Goal: Communication & Community: Share content

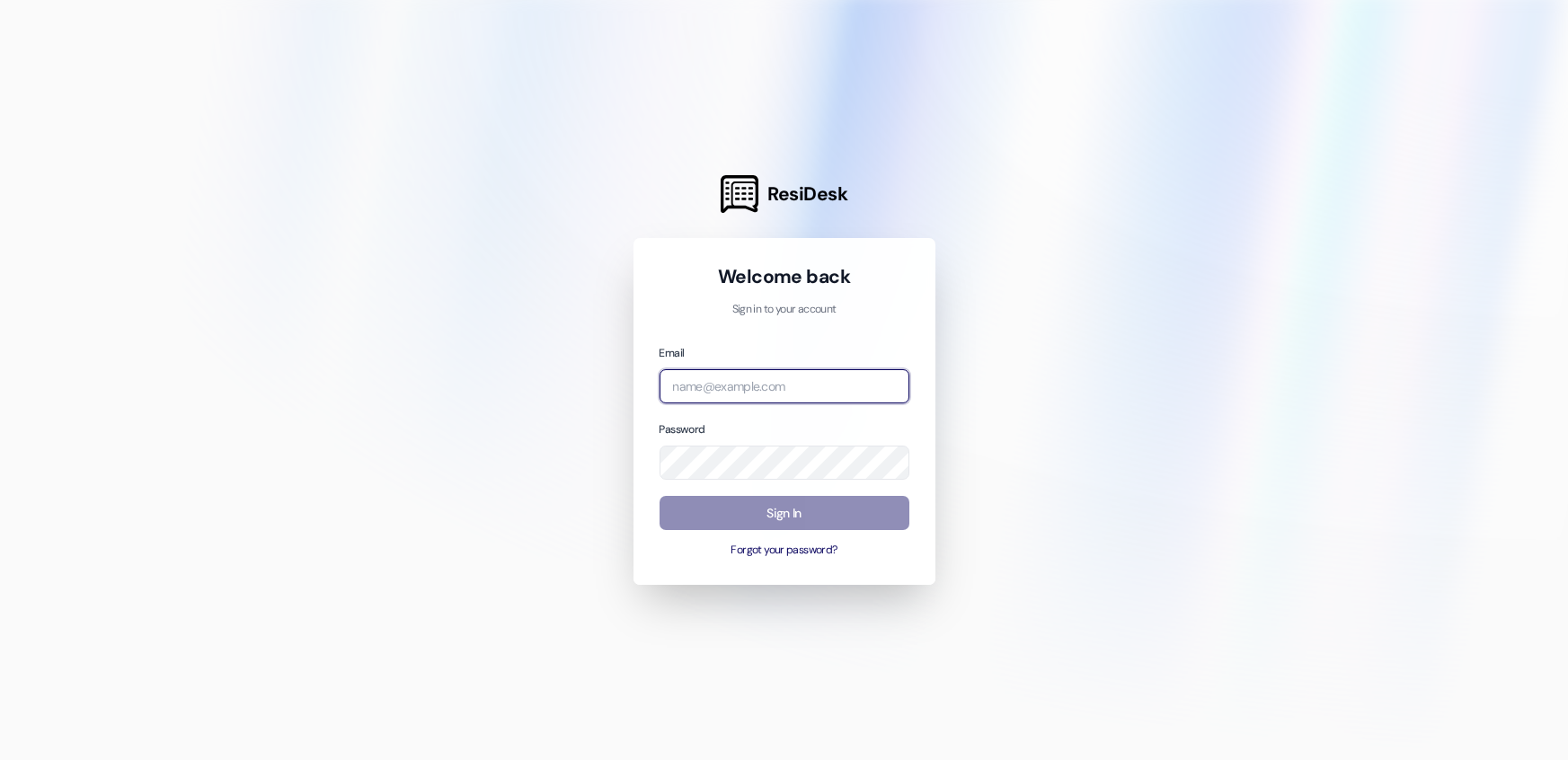
type input "[PERSON_NAME][EMAIL_ADDRESS][PERSON_NAME][DOMAIN_NAME]"
click at [781, 513] on button "Sign In" at bounding box center [784, 513] width 249 height 36
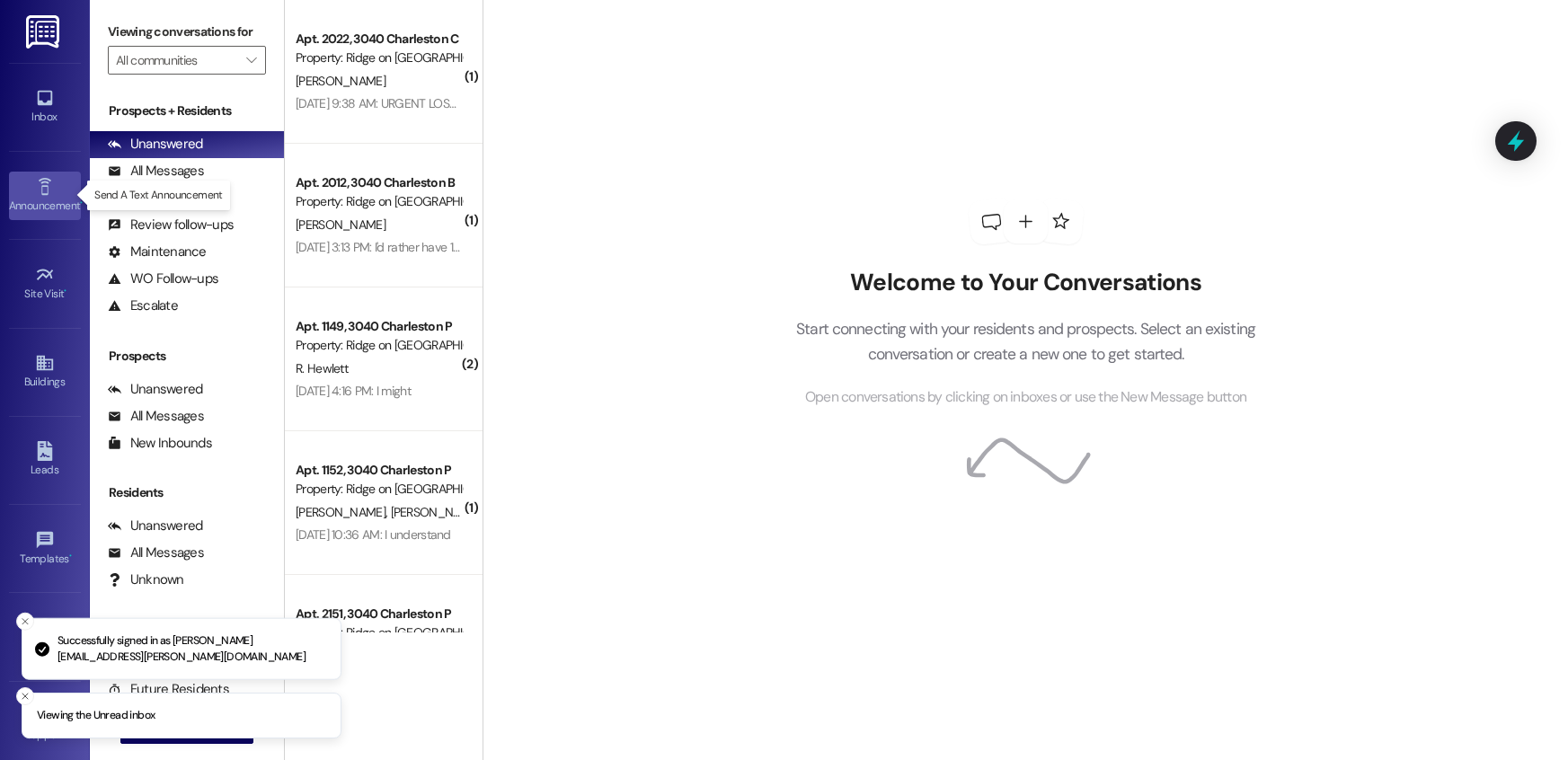
click at [44, 193] on icon at bounding box center [45, 186] width 20 height 20
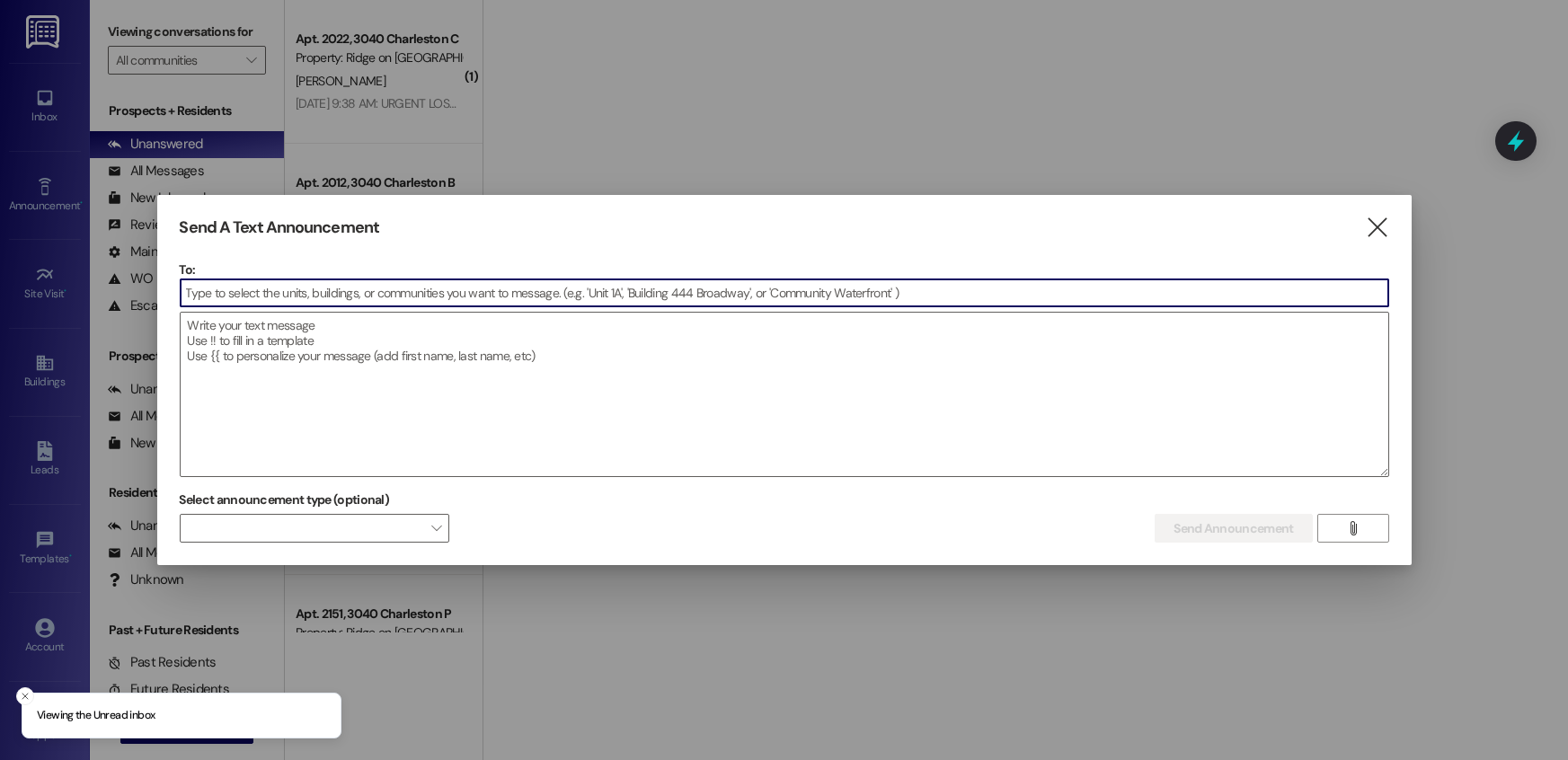
click at [303, 280] on input at bounding box center [784, 293] width 1207 height 27
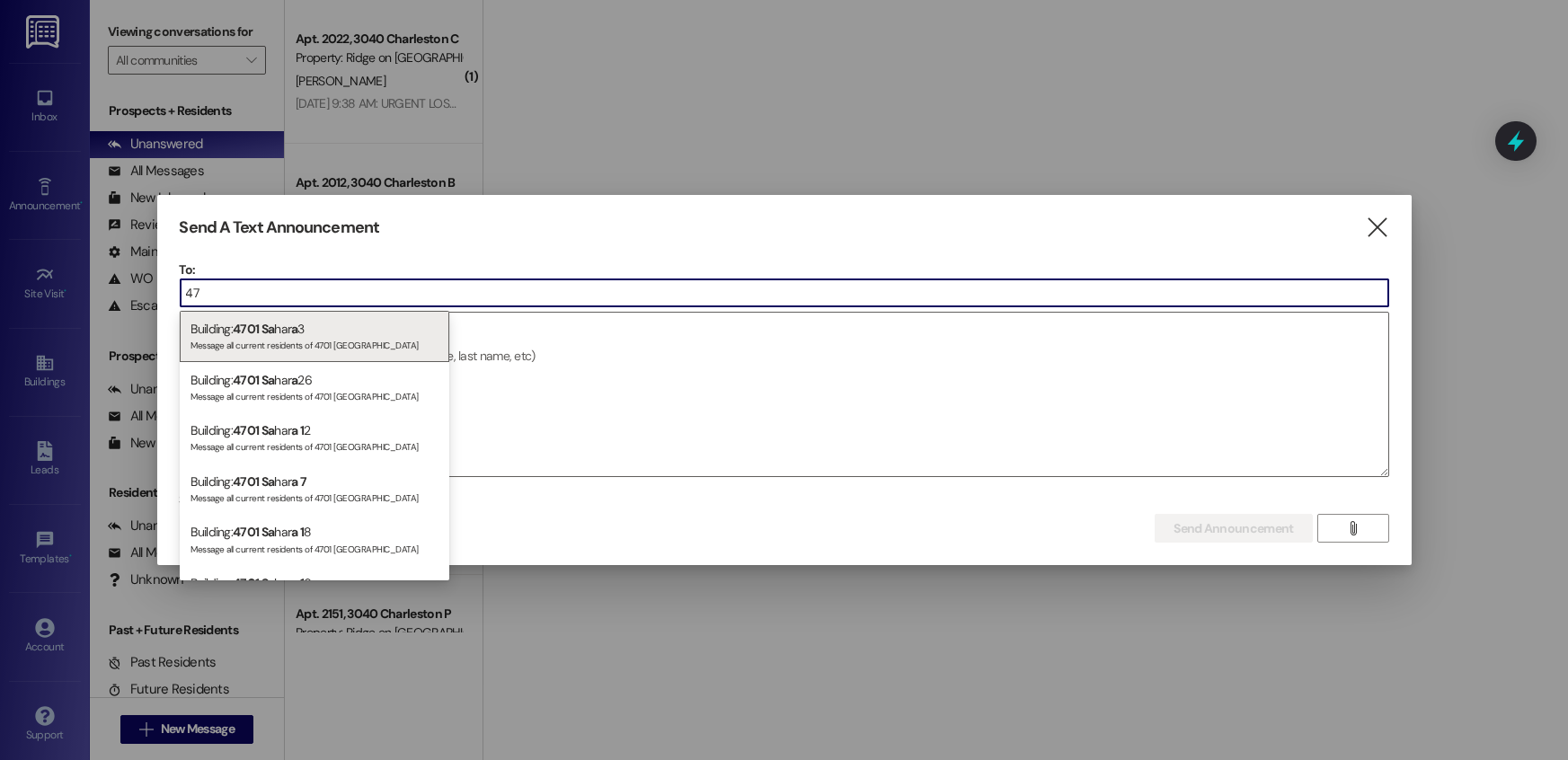
type input "4"
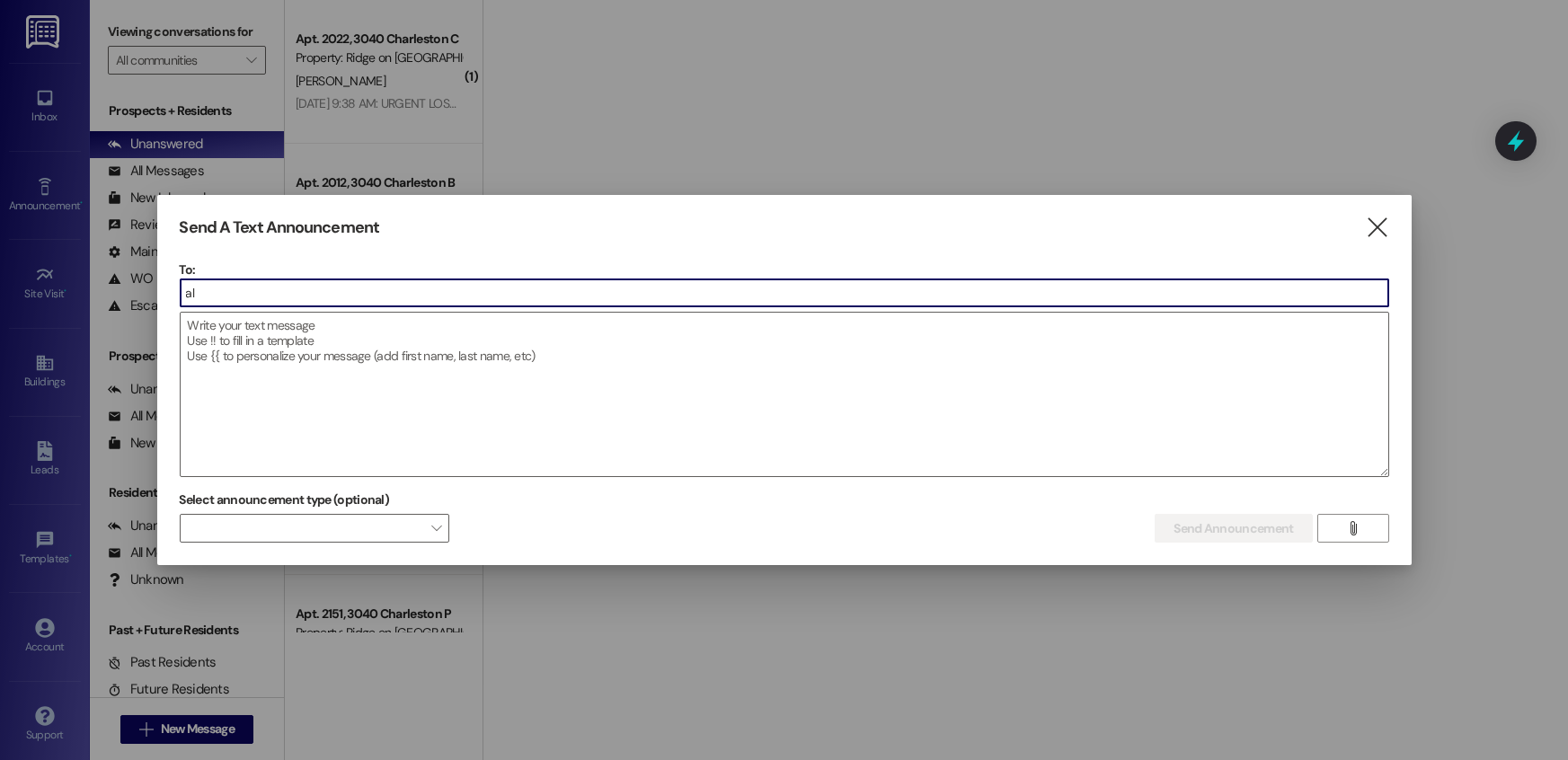
type input "a"
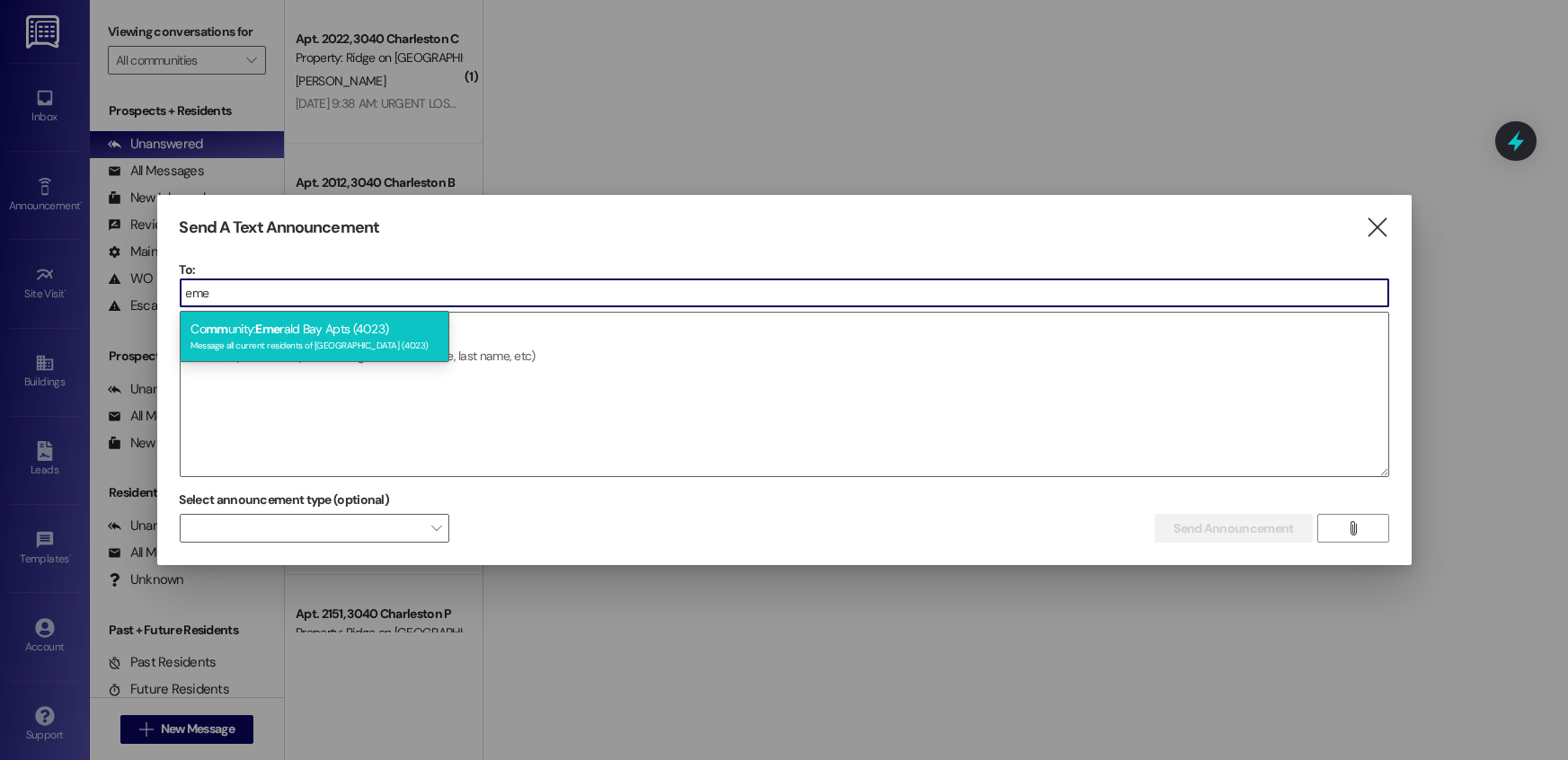
type input "eme"
click at [323, 328] on div "Co mm unity: Eme rald Bay Apts (4023) Message all current residents of [GEOGRAP…" at bounding box center [314, 336] width 270 height 51
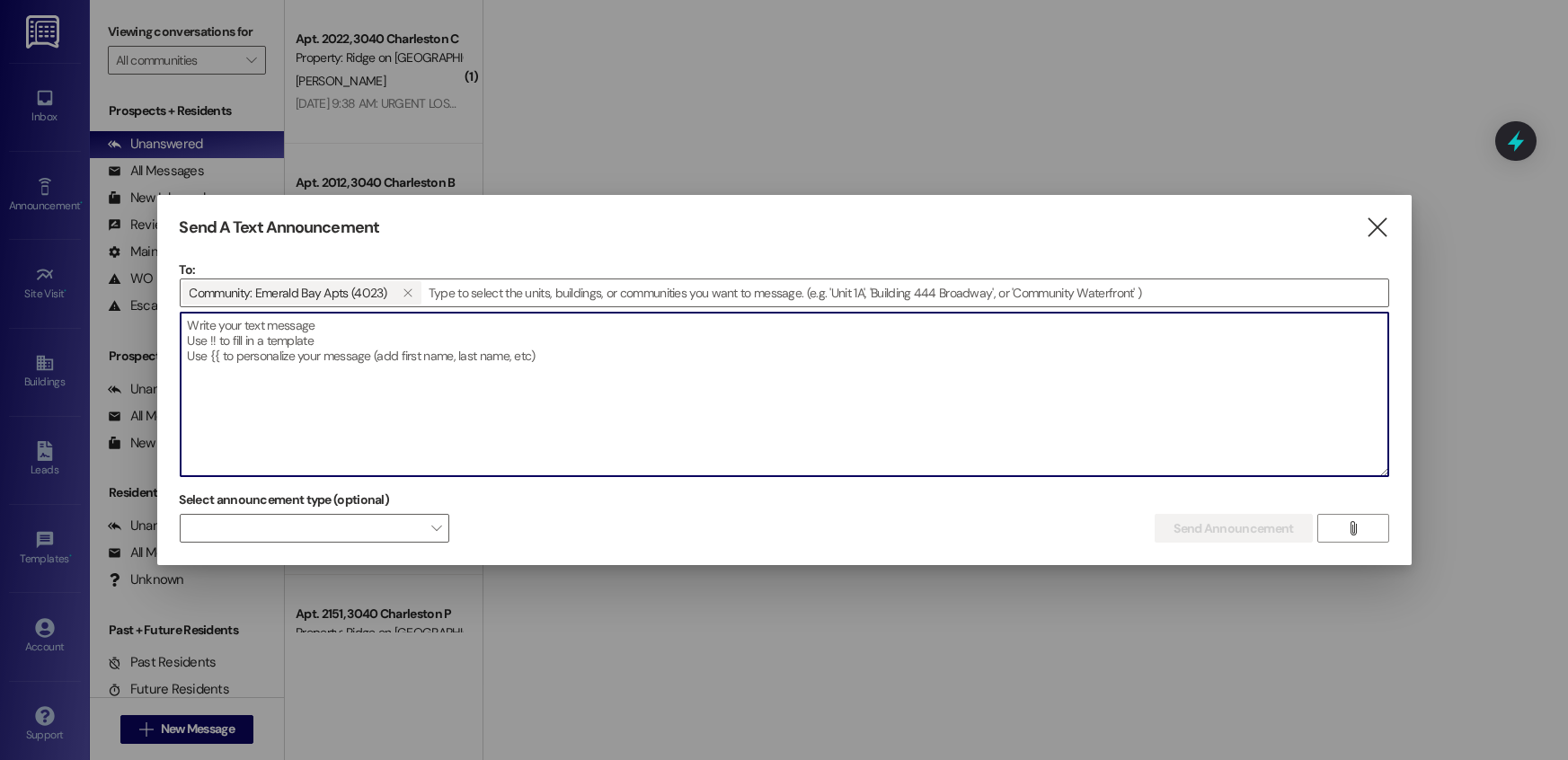
paste textarea "Dear residents, As you know, the water had been shut off this morning due to a …"
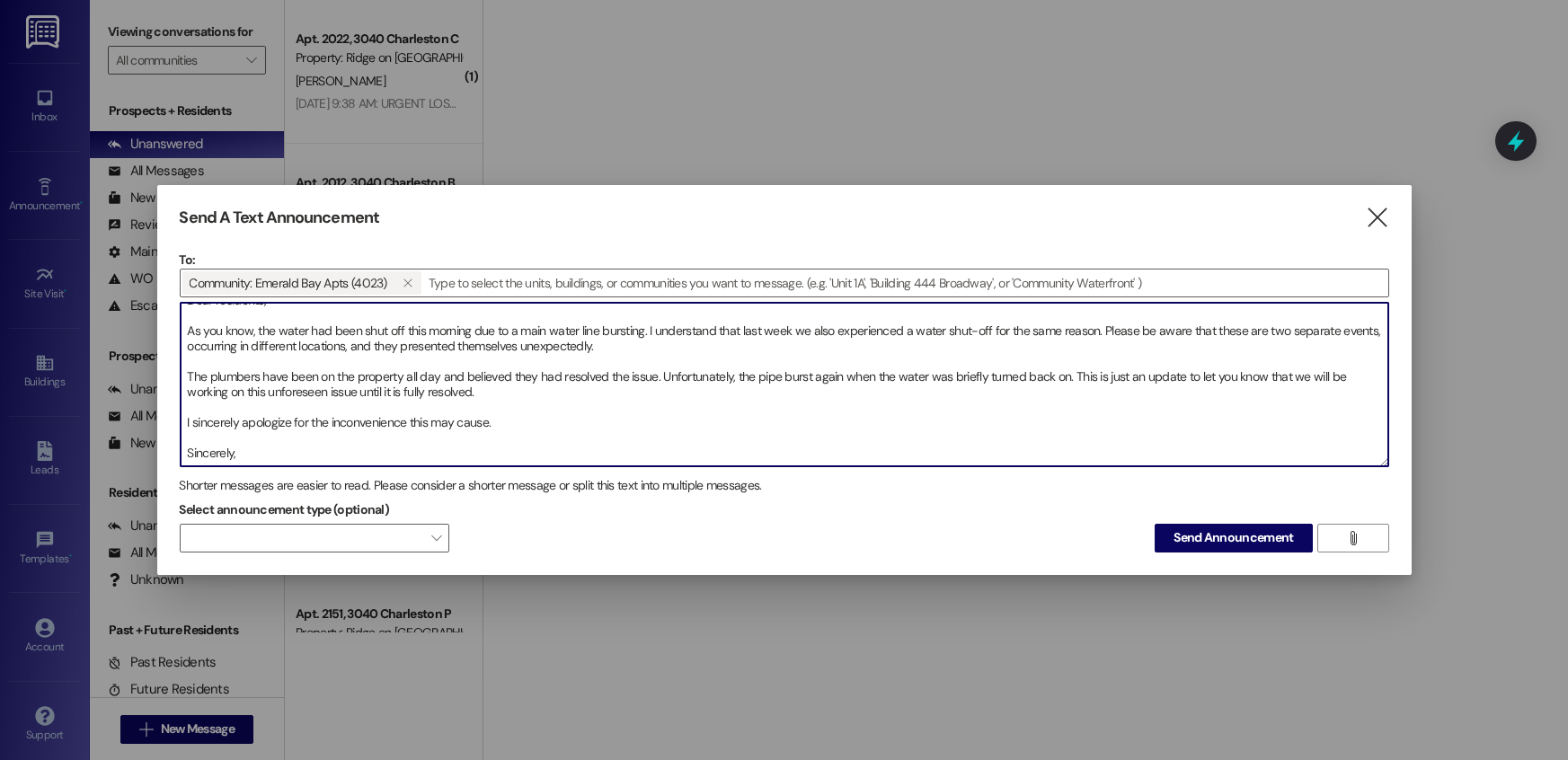
scroll to position [40, 0]
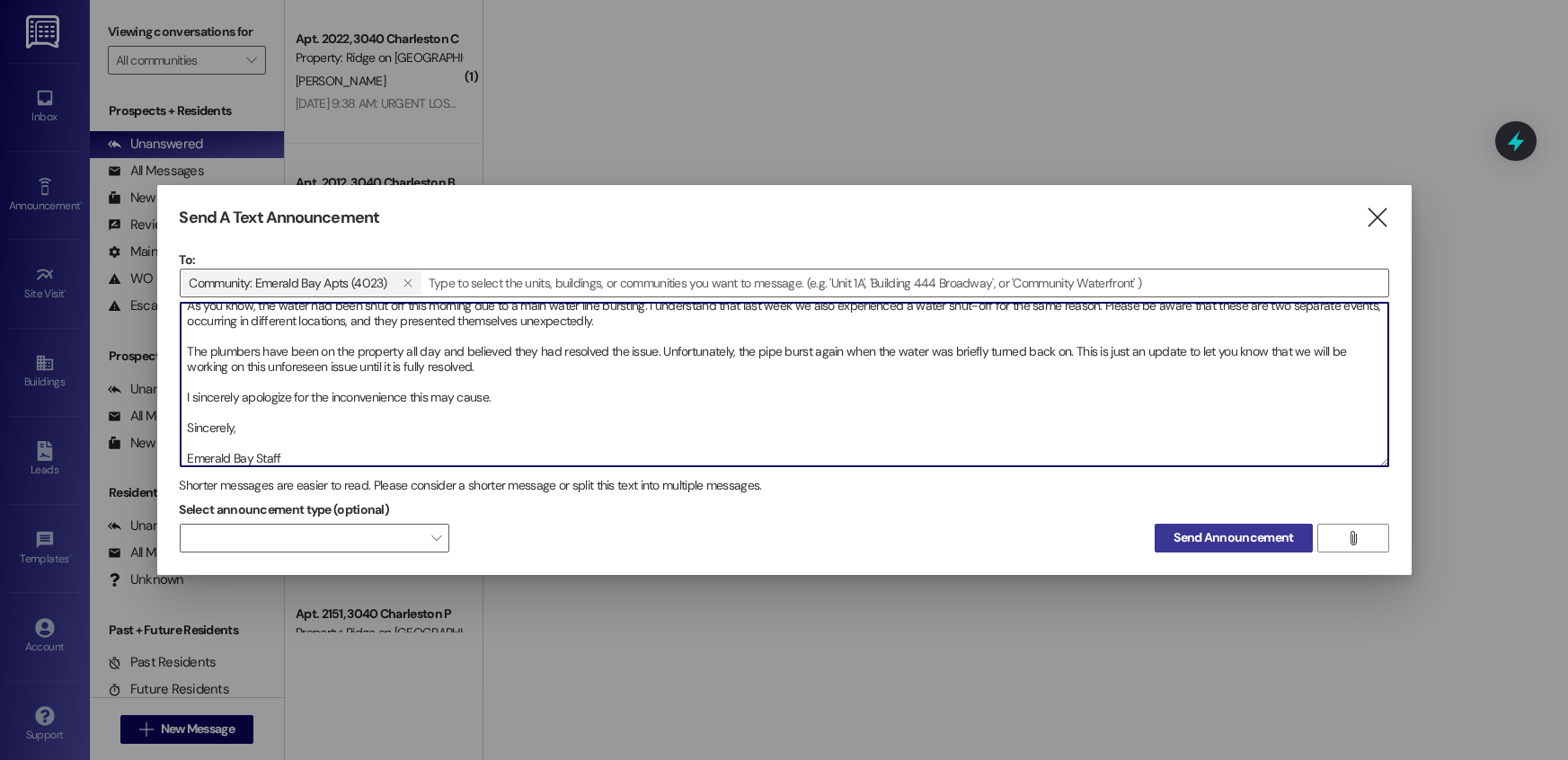
type textarea "Dear residents, As you know, the water had been shut off this morning due to a …"
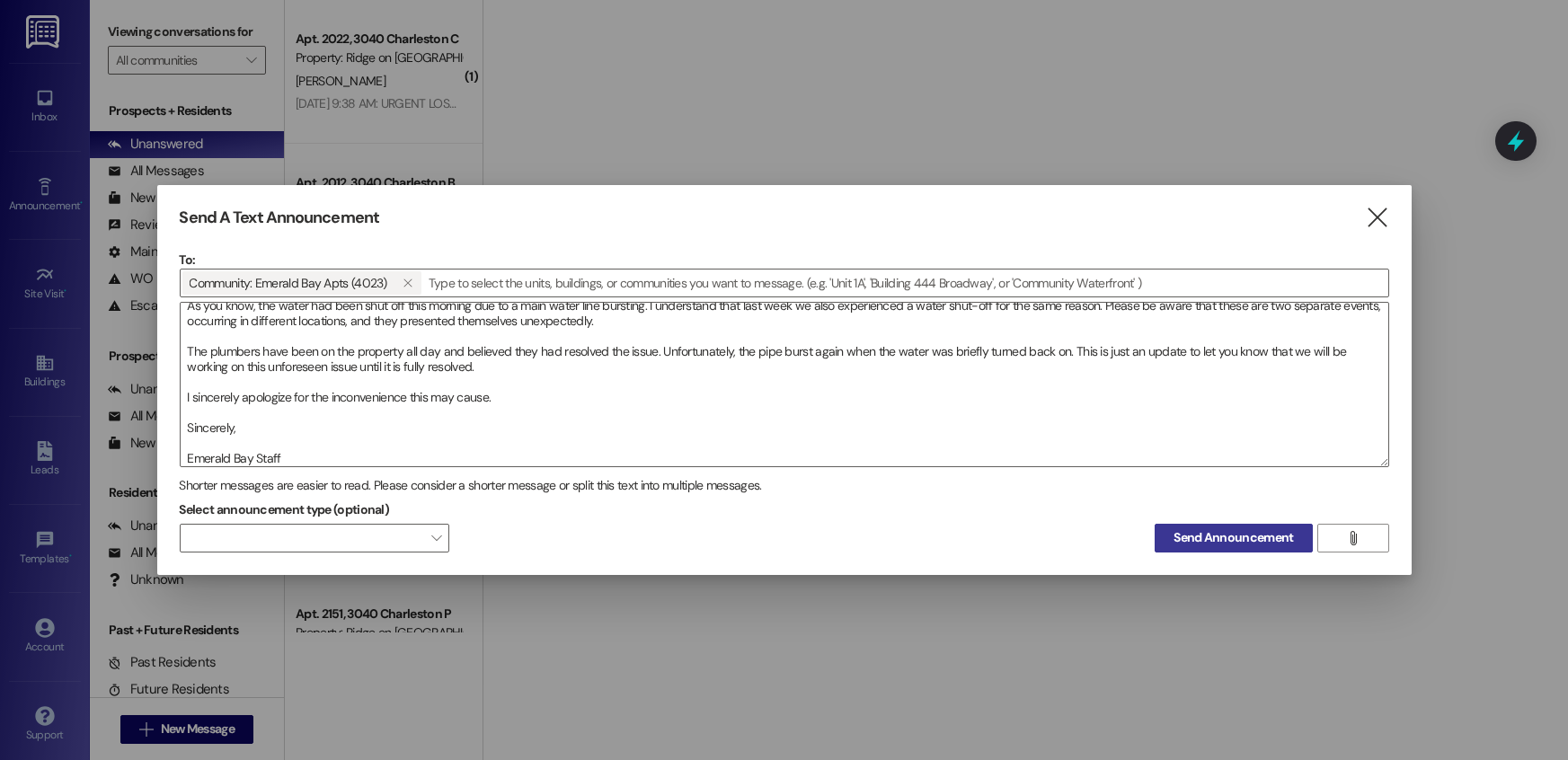
click at [1207, 543] on span "Send Announcement" at bounding box center [1233, 538] width 120 height 19
